Goal: Information Seeking & Learning: Find specific fact

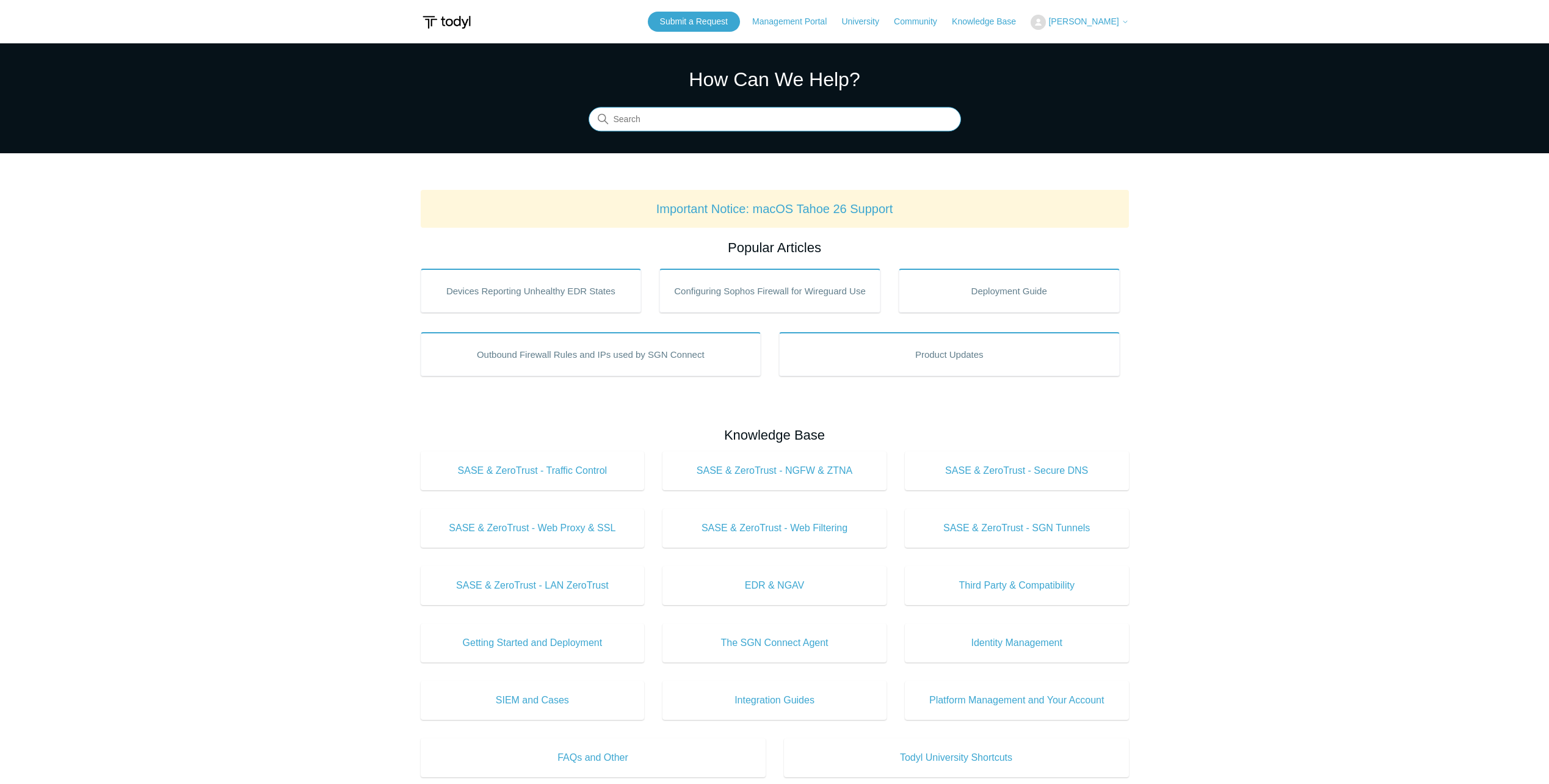
click at [709, 117] on input "Search" at bounding box center [775, 119] width 372 height 25
type input "S"
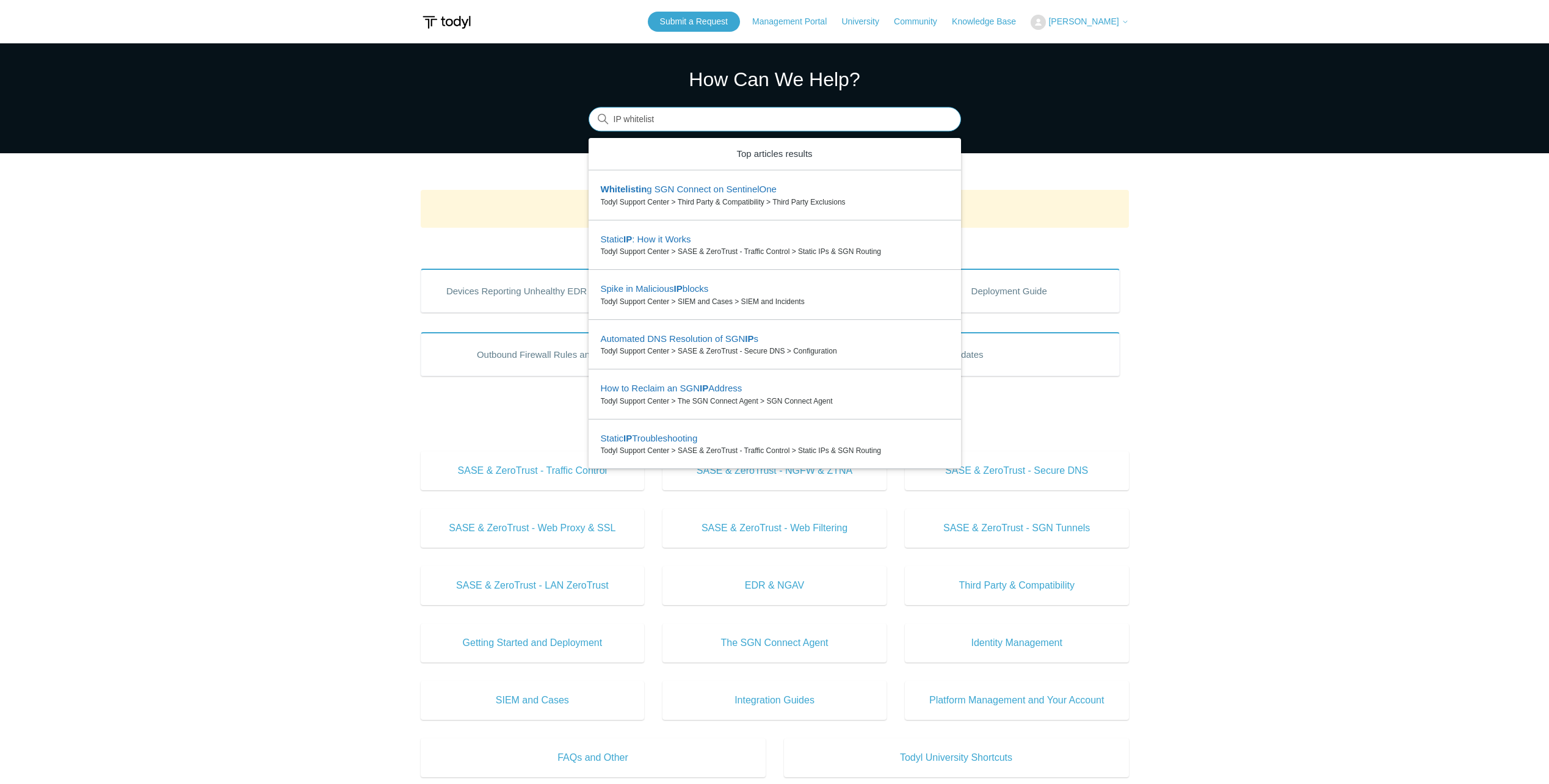
type input "IP whitelist"
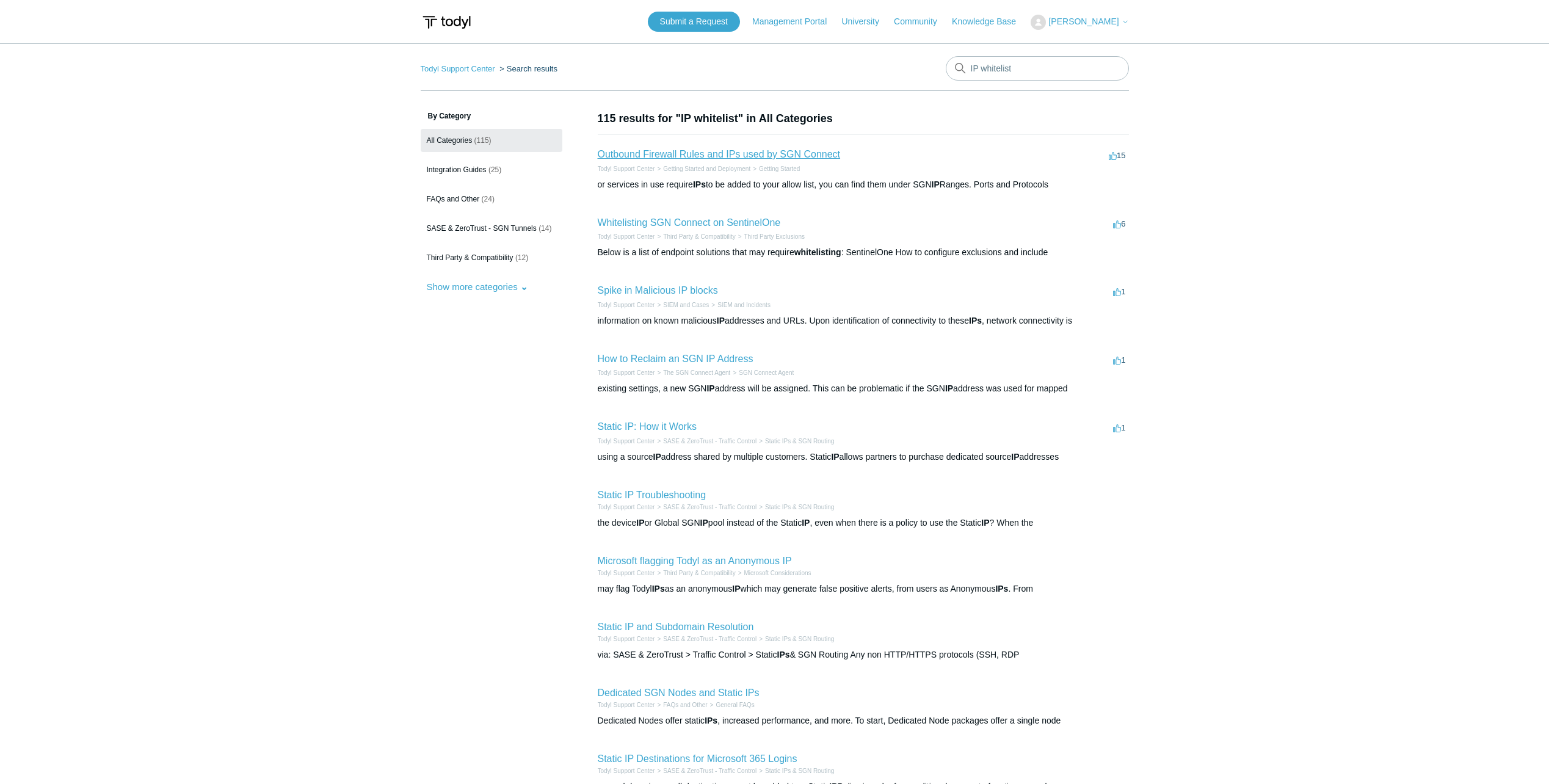
click at [695, 156] on link "Outbound Firewall Rules and IPs used by SGN Connect" at bounding box center [719, 154] width 243 height 10
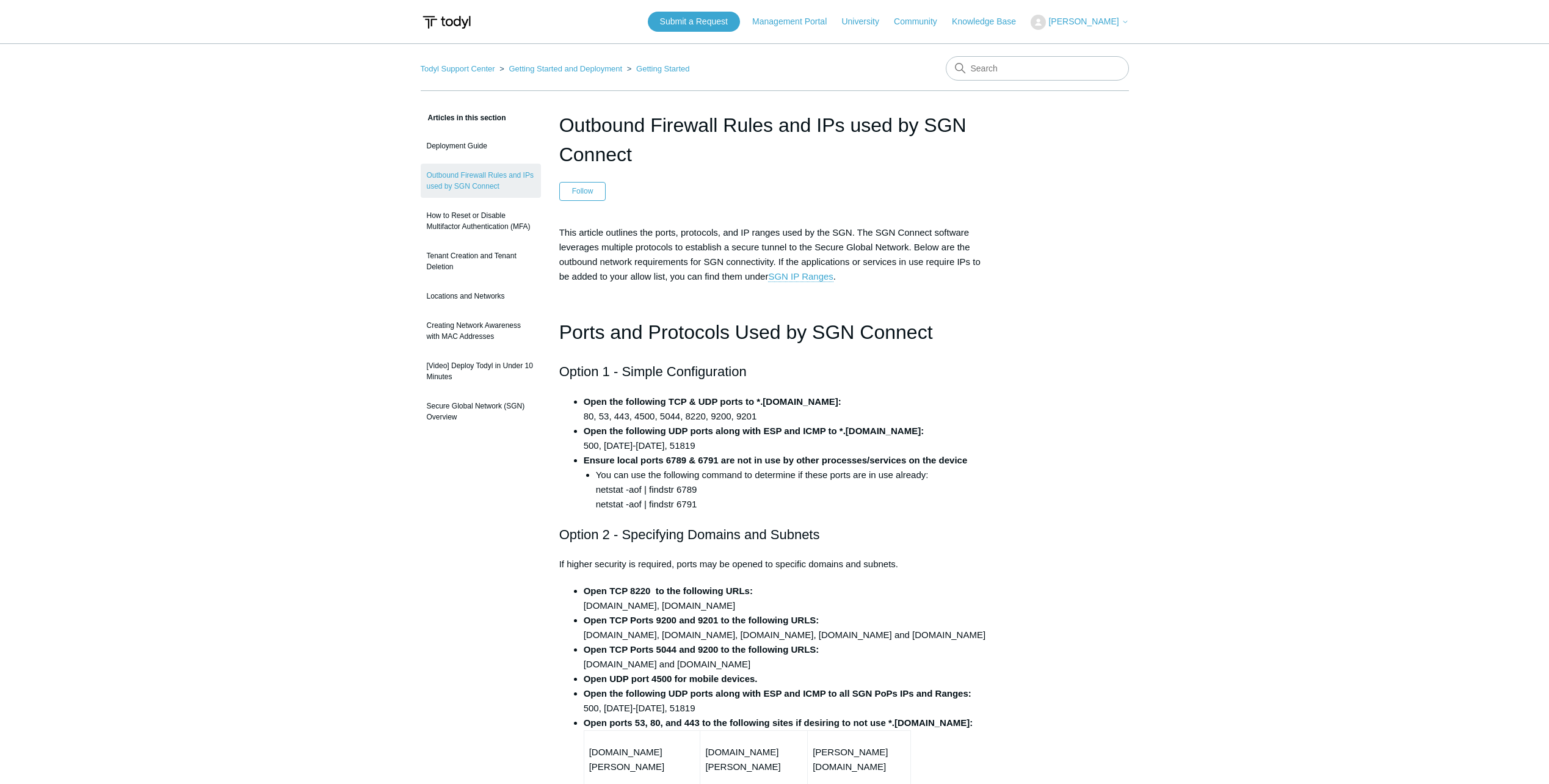
drag, startPoint x: 860, startPoint y: 581, endPoint x: 564, endPoint y: 110, distance: 556.3
drag, startPoint x: 564, startPoint y: 110, endPoint x: 645, endPoint y: 120, distance: 81.6
copy article "Outbound Firewall Rules and IPs used by SGN Connect Follow Not yet followed by …"
click at [955, 157] on h1 "Outbound Firewall Rules and IPs used by SGN Connect" at bounding box center [774, 140] width 431 height 58
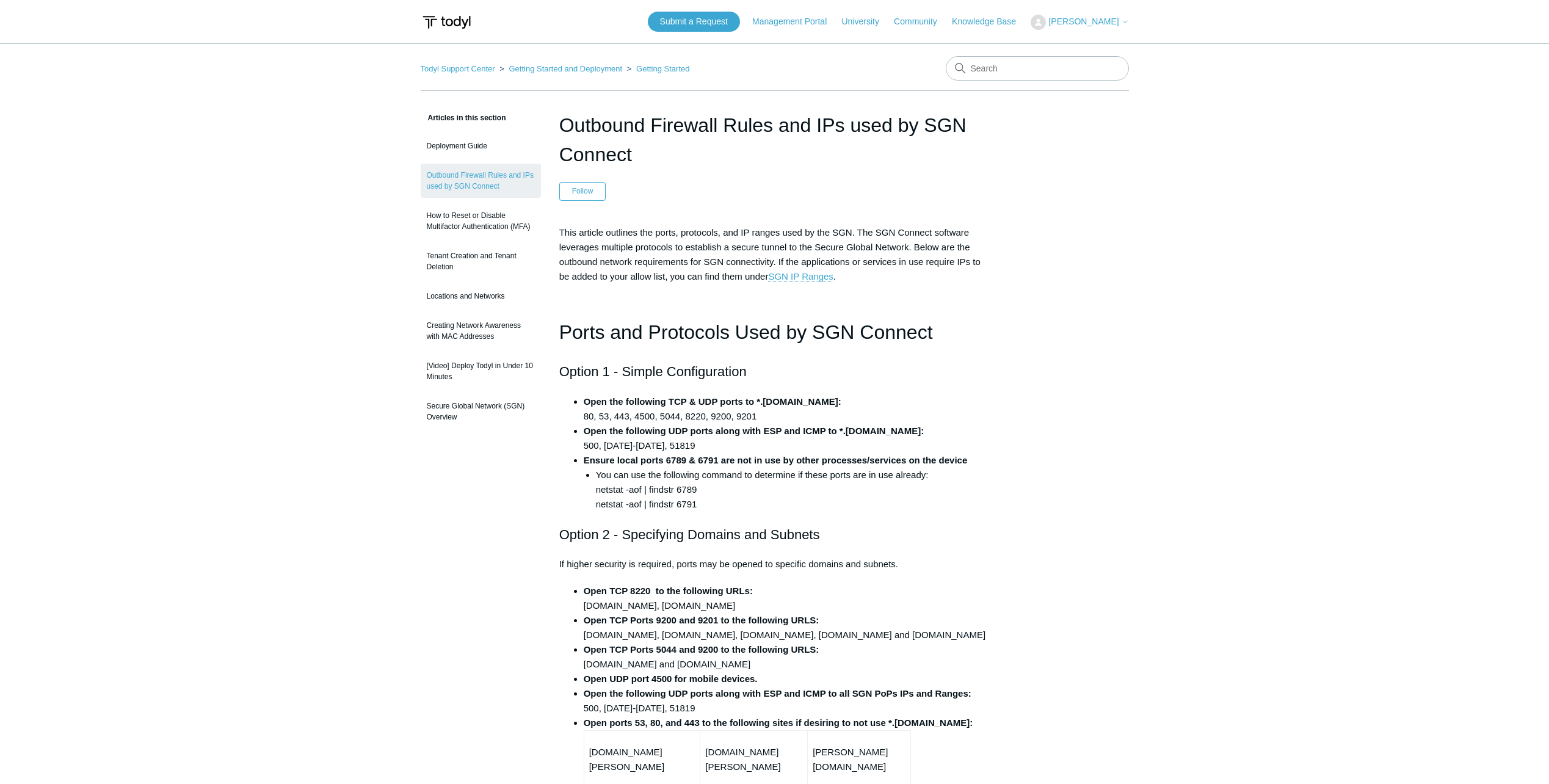
drag, startPoint x: 600, startPoint y: 111, endPoint x: 551, endPoint y: 104, distance: 49.5
drag, startPoint x: 551, startPoint y: 104, endPoint x: 614, endPoint y: 119, distance: 64.8
copy h1 "Outbound Firewall Rules and IPs used by SGN Connect"
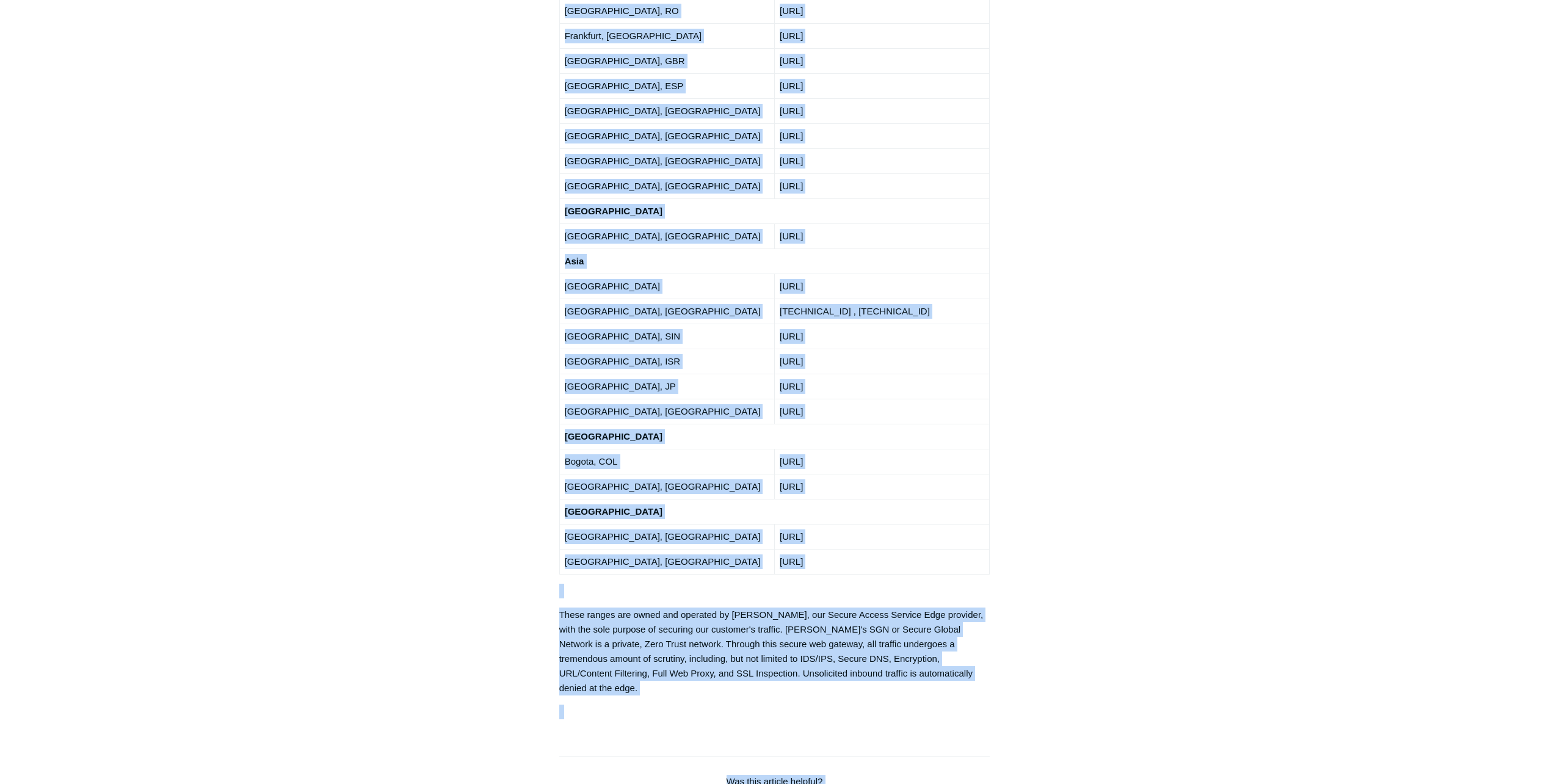
scroll to position [2198, 0]
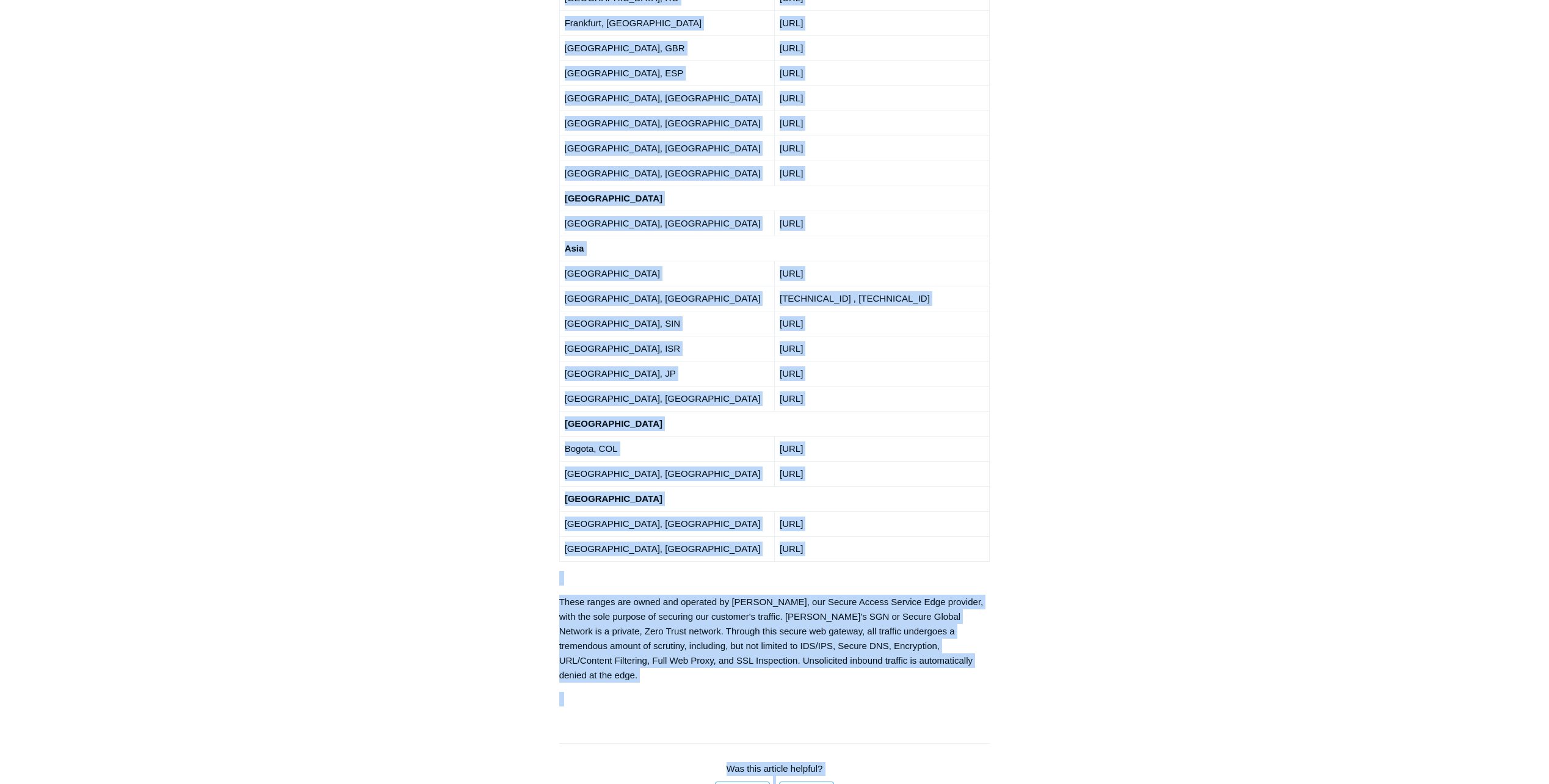
drag, startPoint x: 558, startPoint y: 324, endPoint x: 932, endPoint y: 324, distance: 374.0
copy div "Ports and Protocols Used by SGN Connect Option 1 - Simple Configuration Open th…"
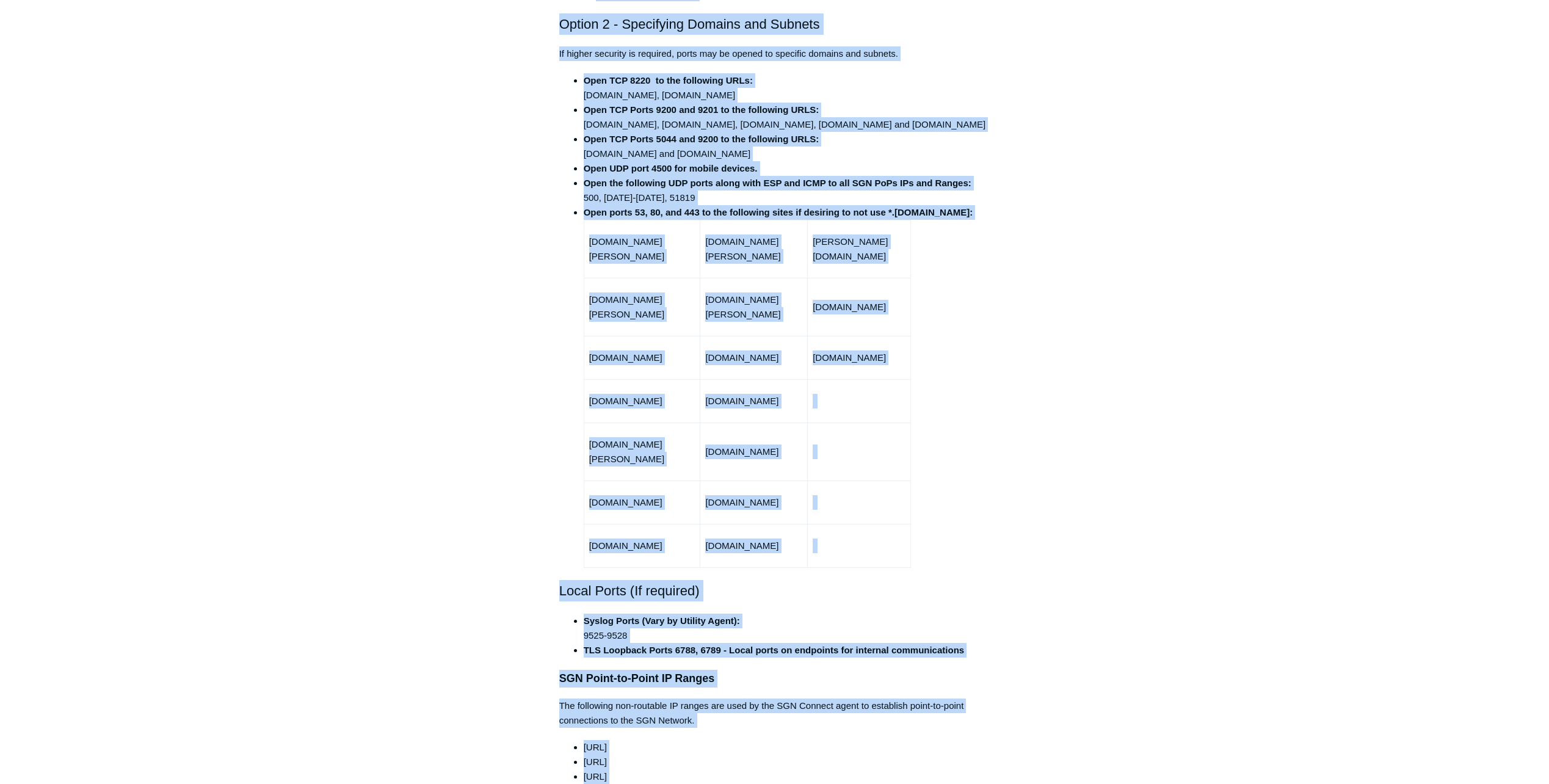
scroll to position [297, 0]
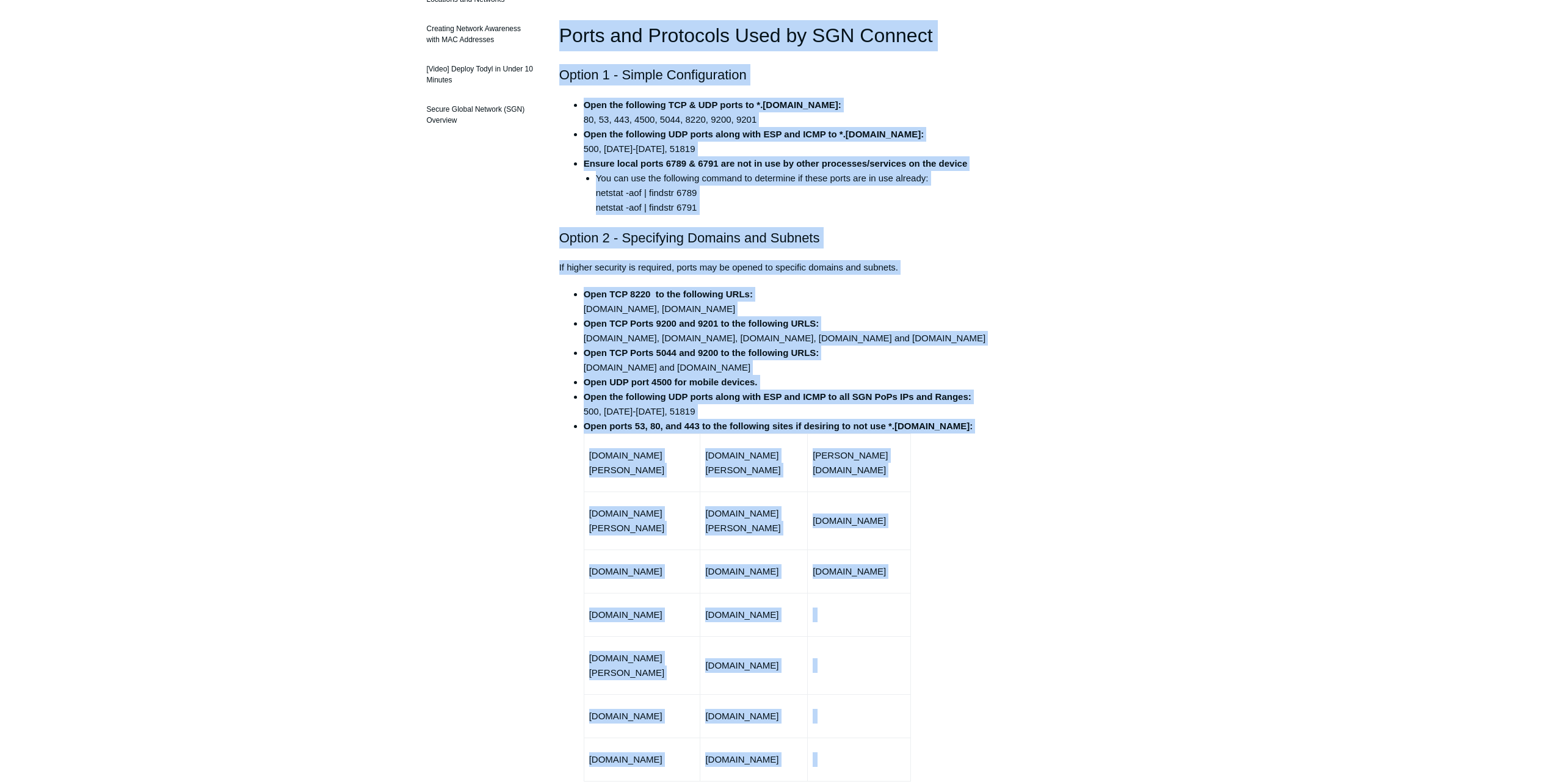
drag, startPoint x: 1244, startPoint y: 452, endPoint x: 1187, endPoint y: 111, distance: 345.7
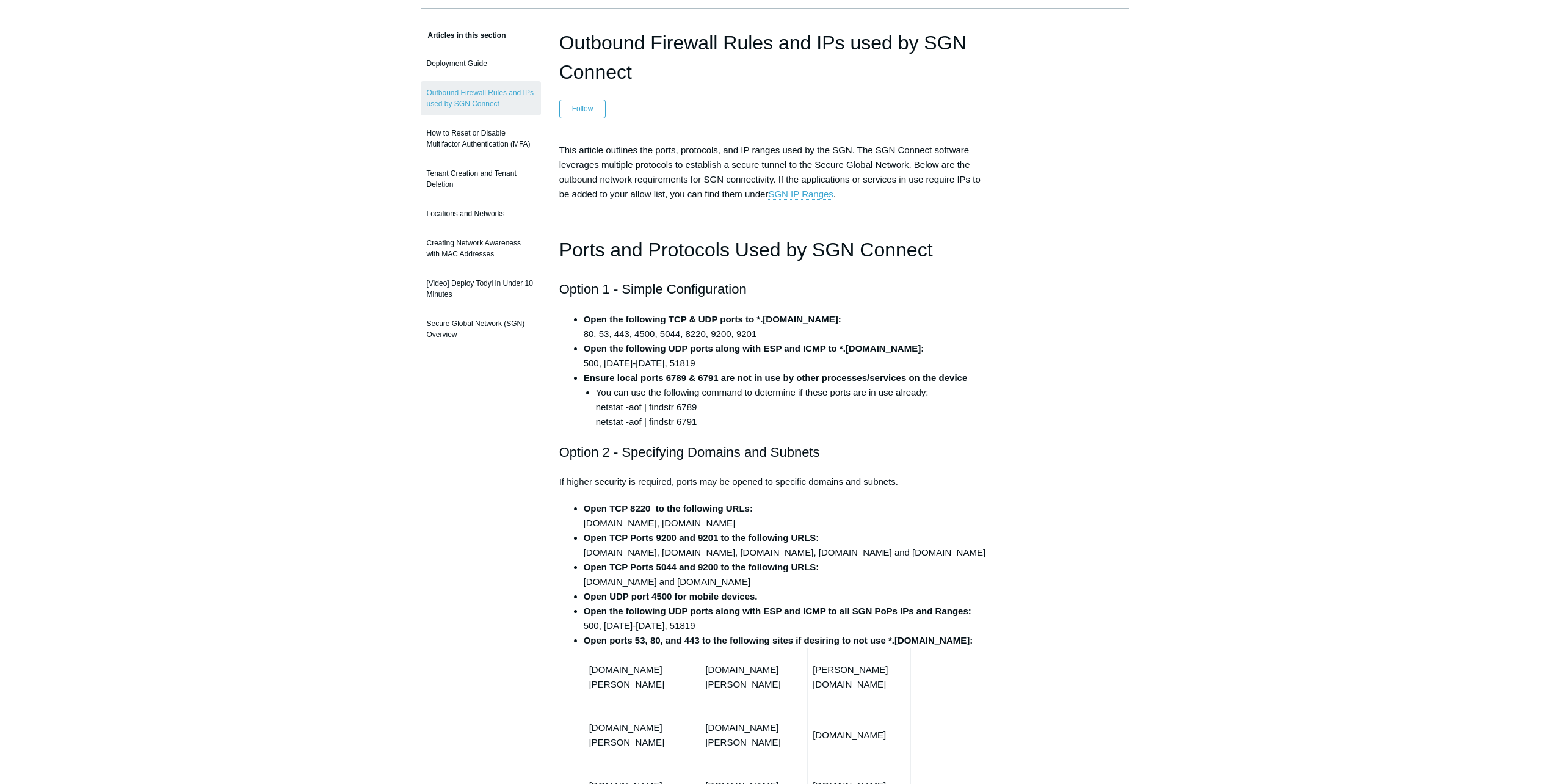
scroll to position [0, 0]
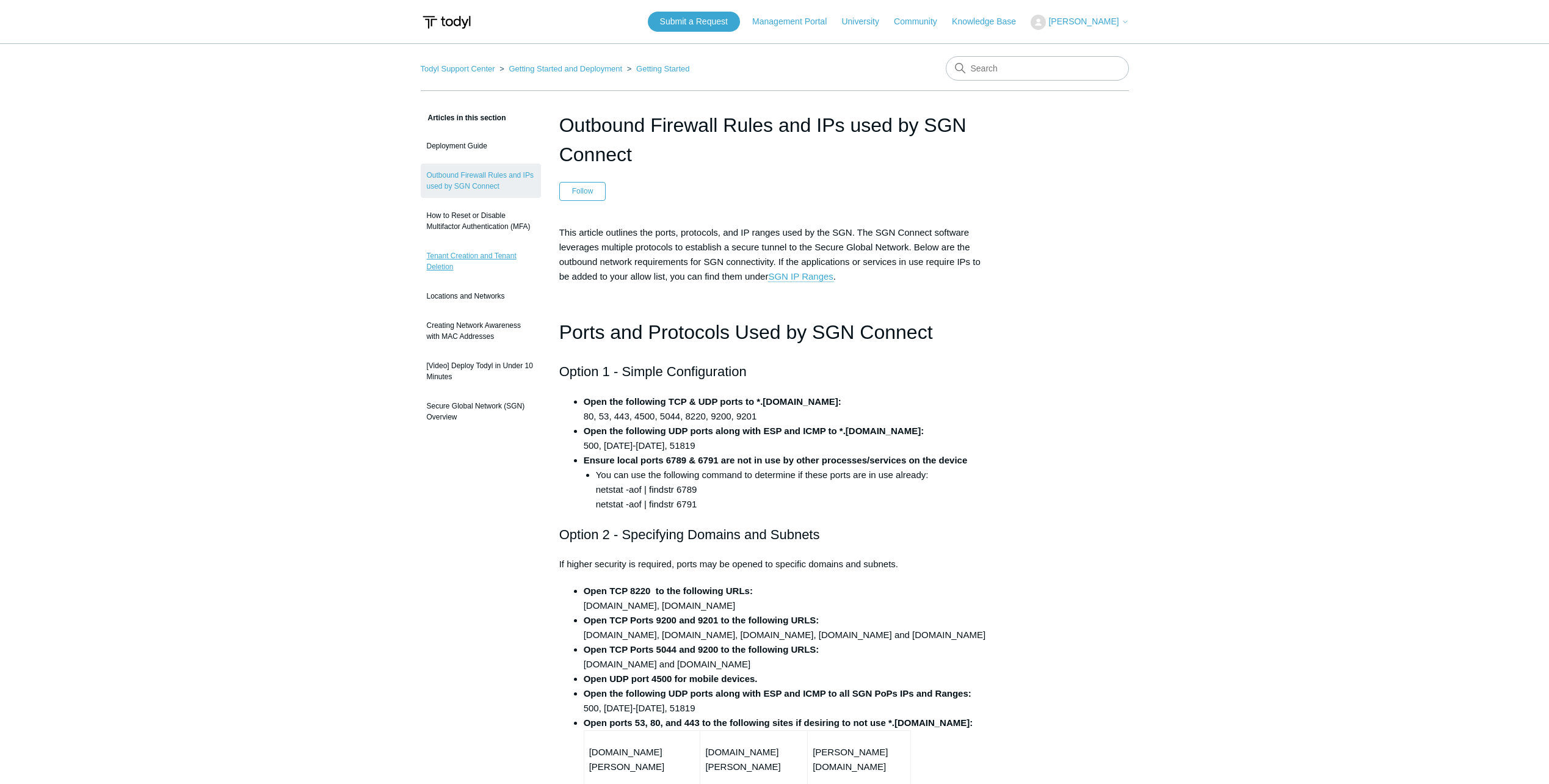
click at [469, 270] on link "Tenant Creation and Tenant Deletion" at bounding box center [480, 261] width 120 height 34
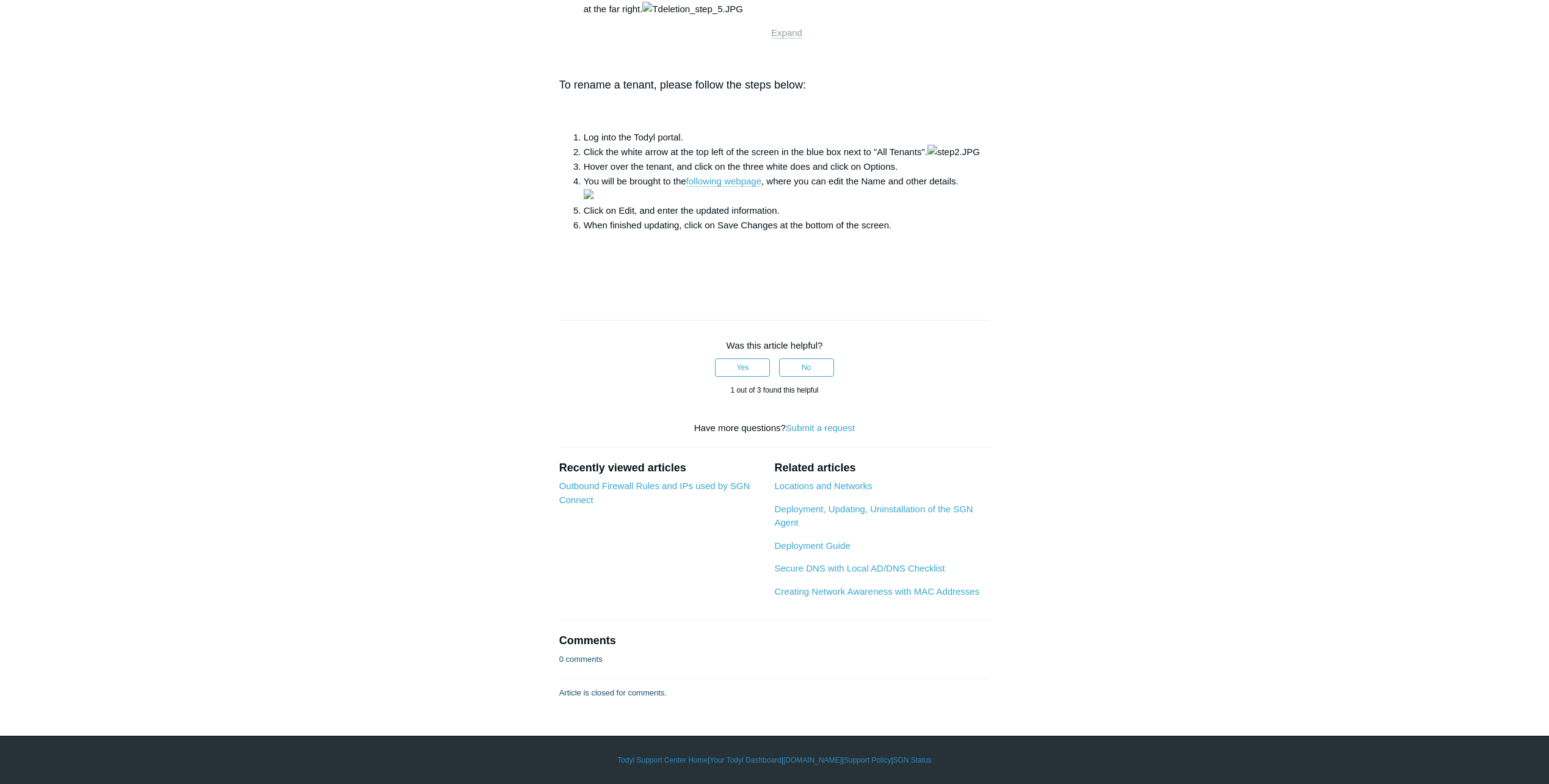
scroll to position [1282, 0]
